Goal: Navigation & Orientation: Find specific page/section

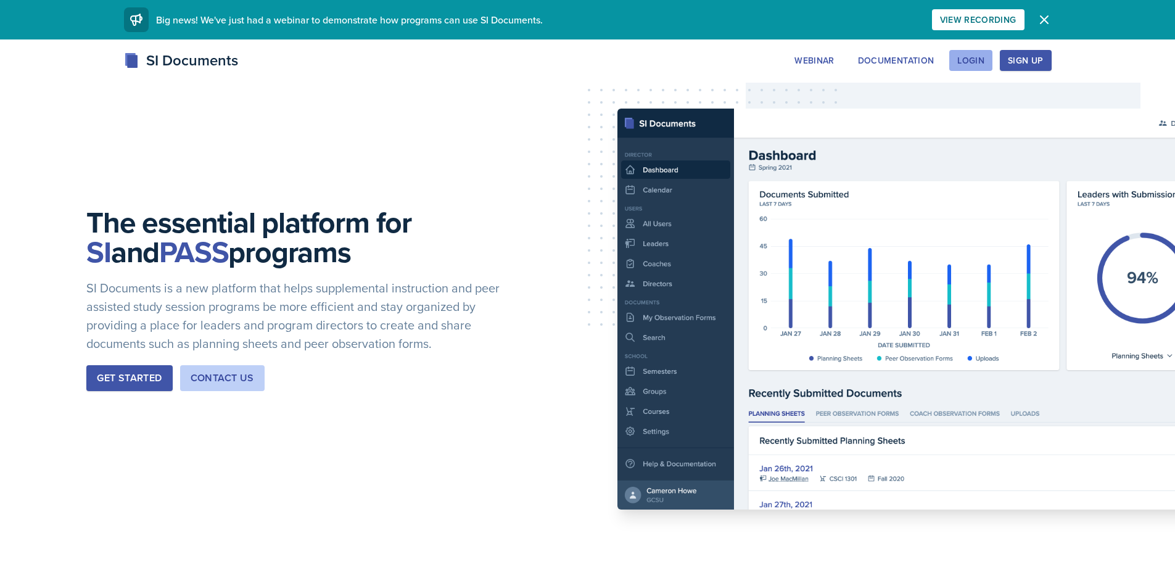
click at [976, 57] on div "Login" at bounding box center [970, 60] width 27 height 10
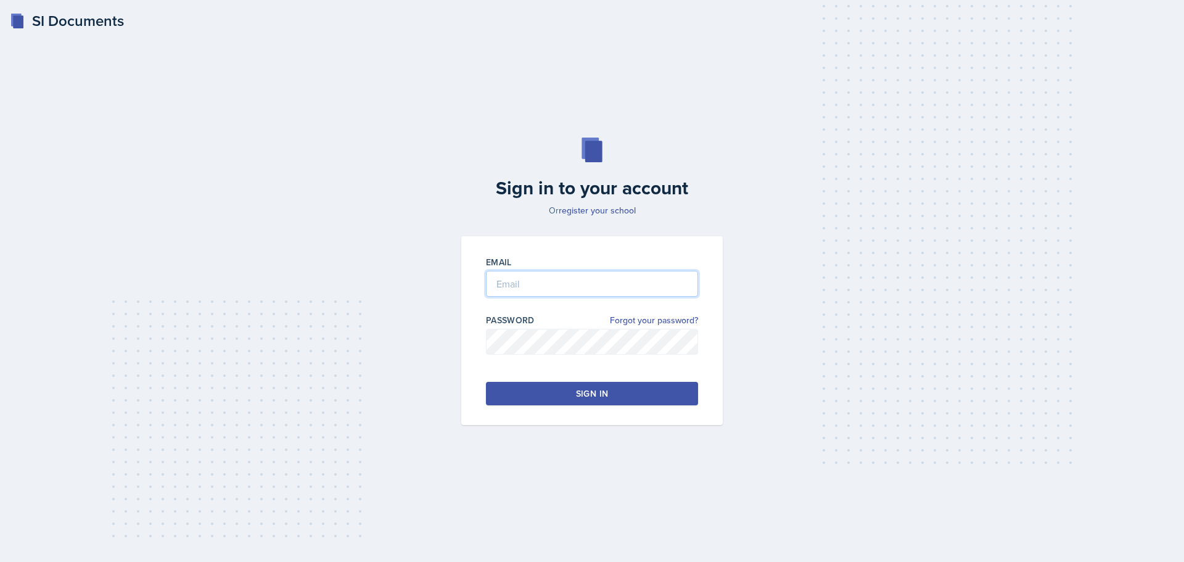
type input "[PERSON_NAME][EMAIL_ADDRESS][PERSON_NAME][DOMAIN_NAME]"
click at [527, 289] on input "[PERSON_NAME][EMAIL_ADDRESS][PERSON_NAME][DOMAIN_NAME]" at bounding box center [592, 284] width 212 height 26
click at [524, 396] on button "Sign in" at bounding box center [592, 393] width 212 height 23
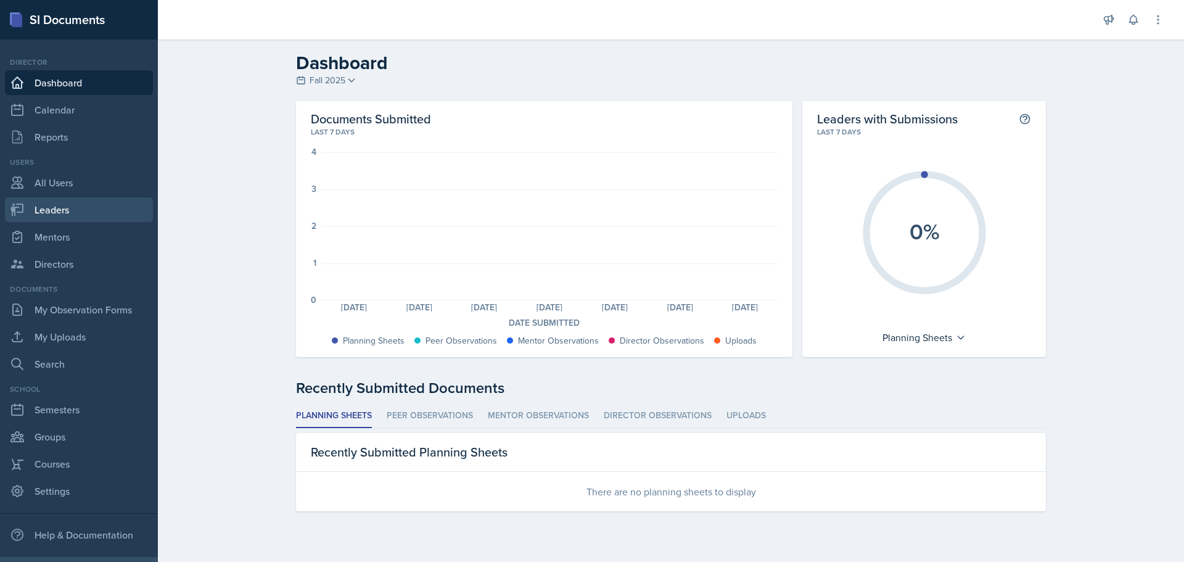
click at [47, 210] on link "Leaders" at bounding box center [79, 209] width 148 height 25
select select "a8c40de0-d7eb-4f82-90ee-ac0c6ce45f71"
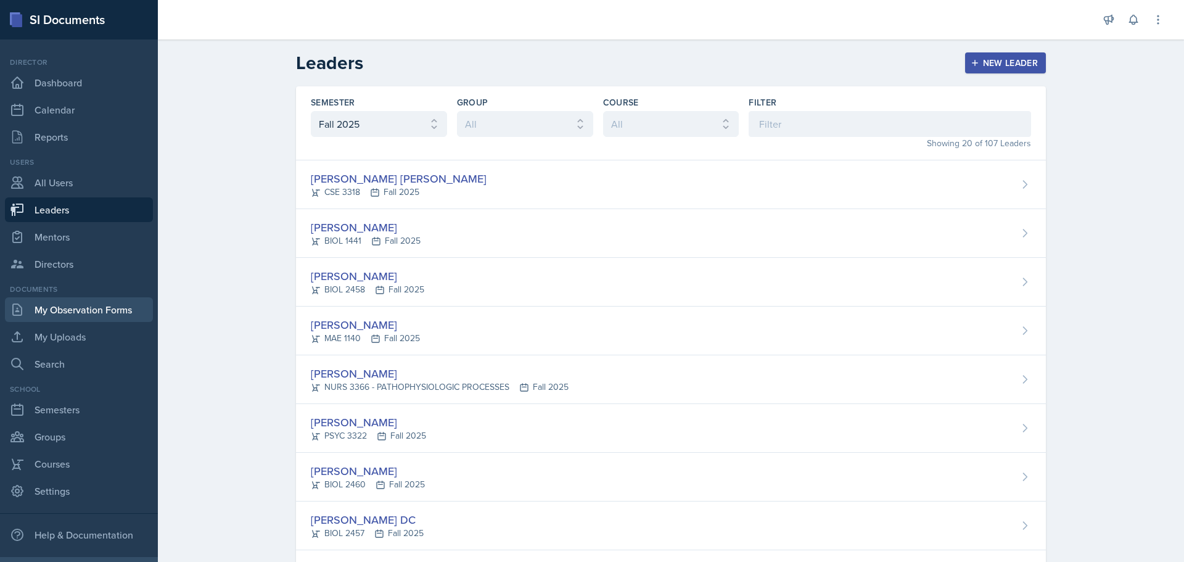
click at [79, 300] on link "My Observation Forms" at bounding box center [79, 309] width 148 height 25
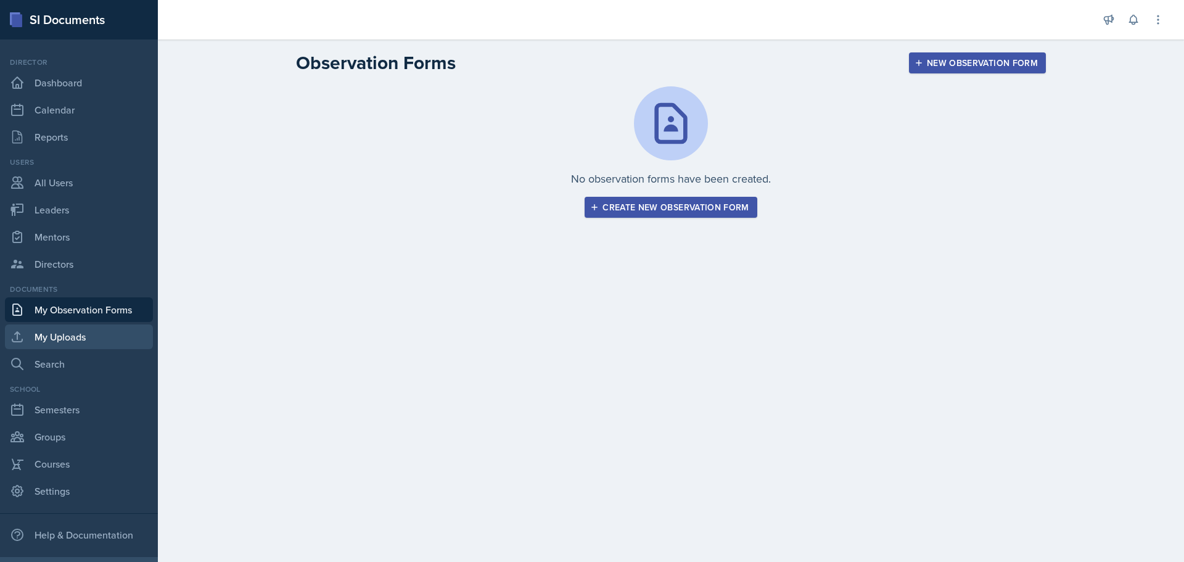
click at [80, 326] on link "My Uploads" at bounding box center [79, 336] width 148 height 25
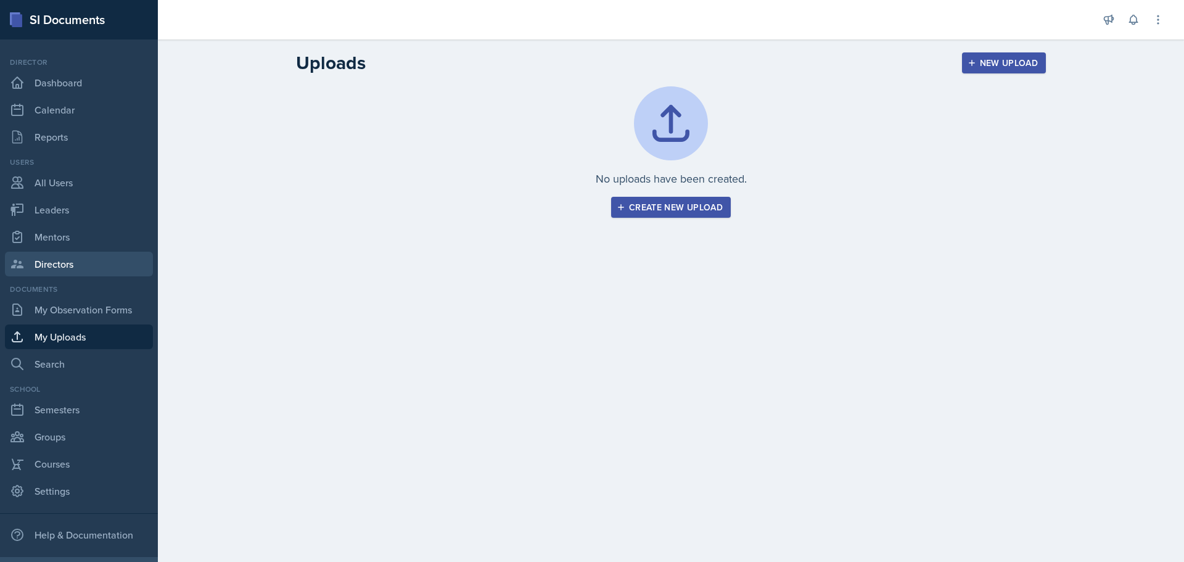
scroll to position [35, 0]
